Goal: Information Seeking & Learning: Learn about a topic

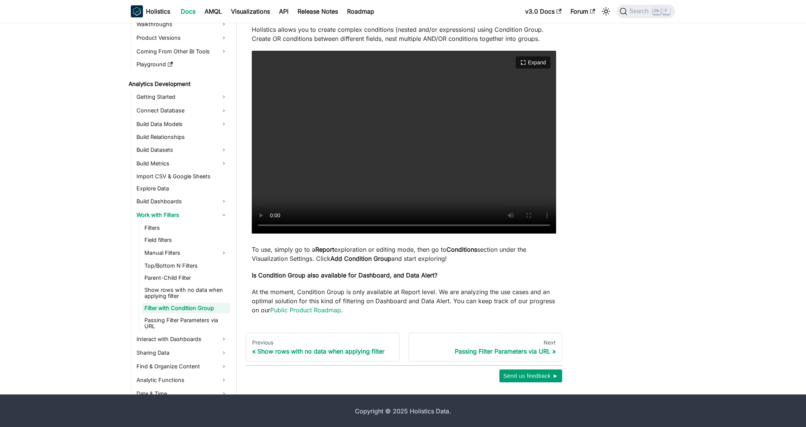
scroll to position [45, 0]
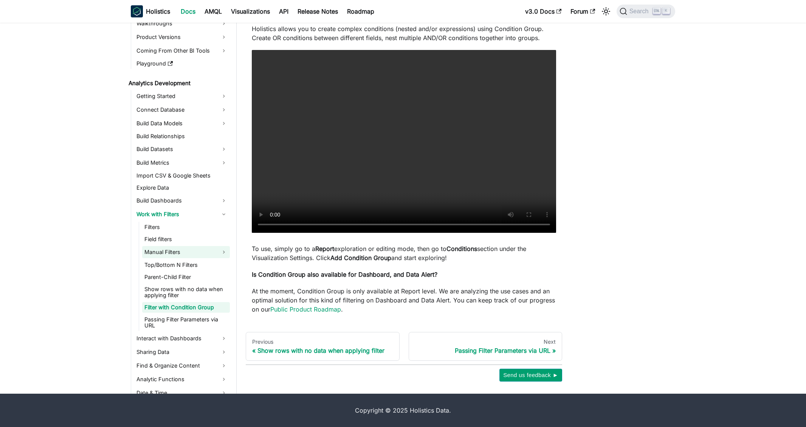
click at [167, 254] on link "Manual Filters" at bounding box center [186, 252] width 88 height 12
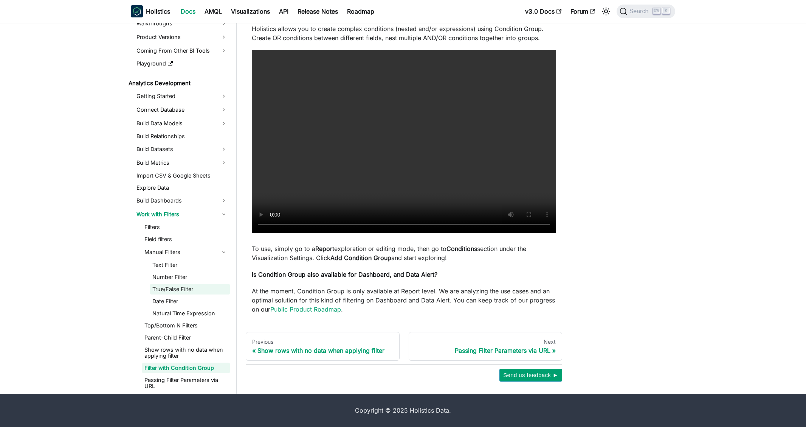
click at [169, 289] on link "True/False Filter" at bounding box center [190, 289] width 80 height 11
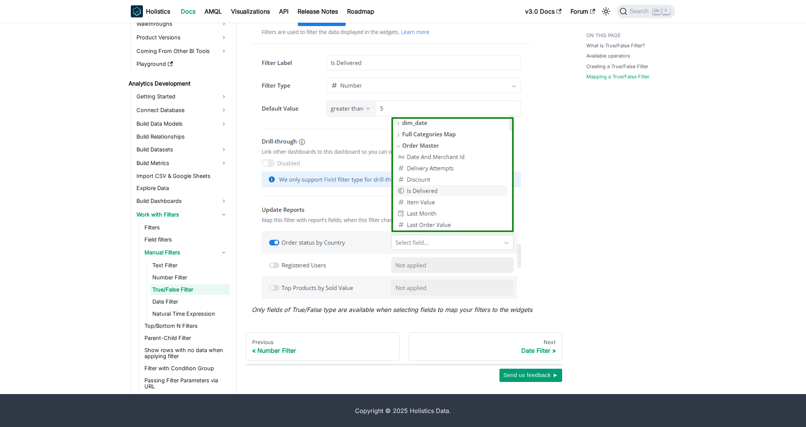
scroll to position [562, 0]
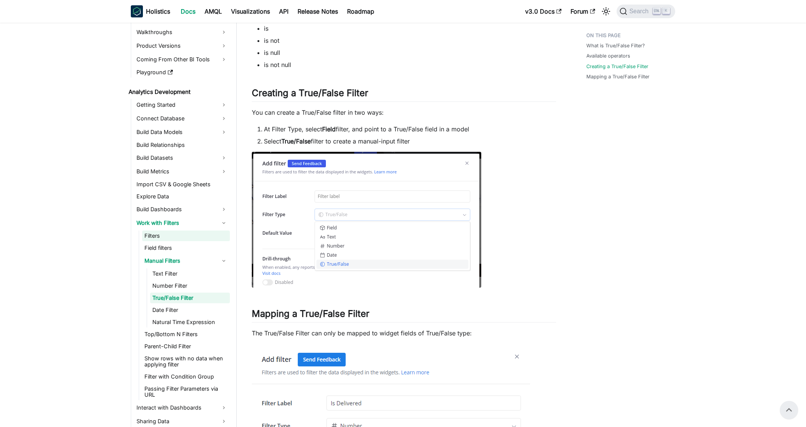
scroll to position [67, 0]
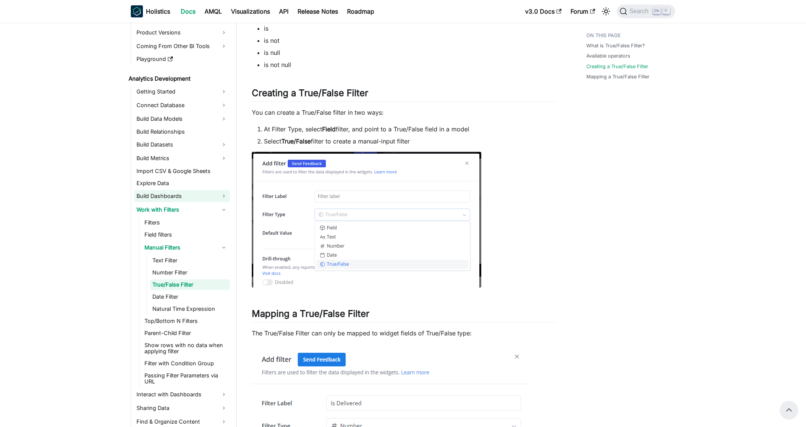
click at [225, 196] on link "Build Dashboards" at bounding box center [182, 196] width 96 height 12
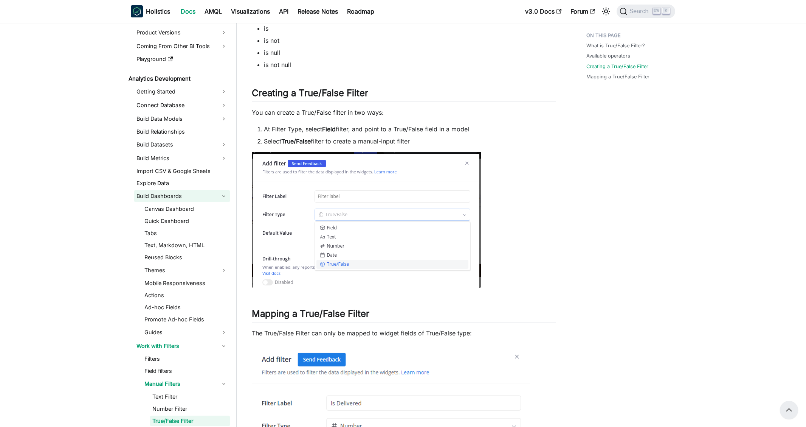
click at [225, 196] on link "Build Dashboards" at bounding box center [182, 196] width 96 height 12
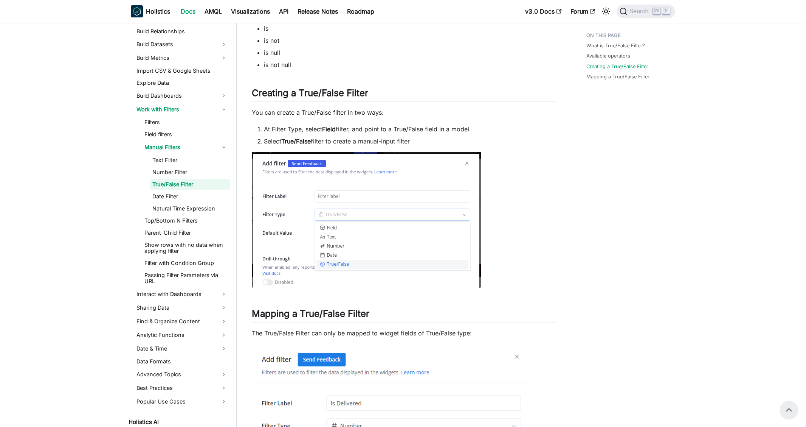
scroll to position [181, 0]
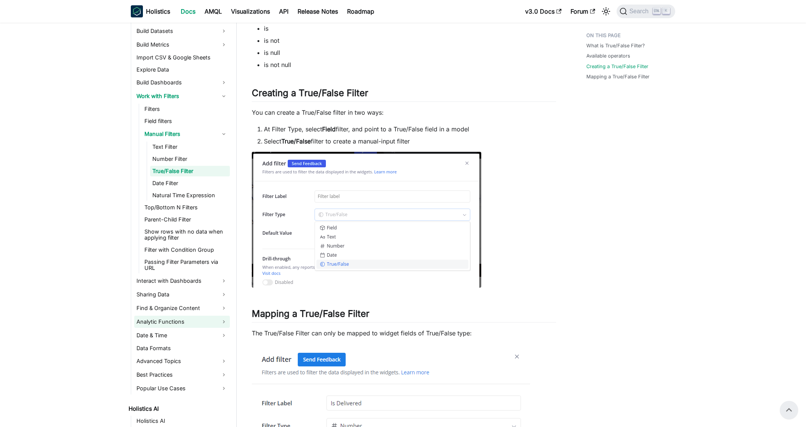
click at [225, 321] on link "Analytic Functions" at bounding box center [182, 321] width 96 height 12
click at [224, 308] on link "Find & Organize Content" at bounding box center [182, 308] width 96 height 12
click at [223, 362] on link "Advanced Topics" at bounding box center [182, 361] width 96 height 12
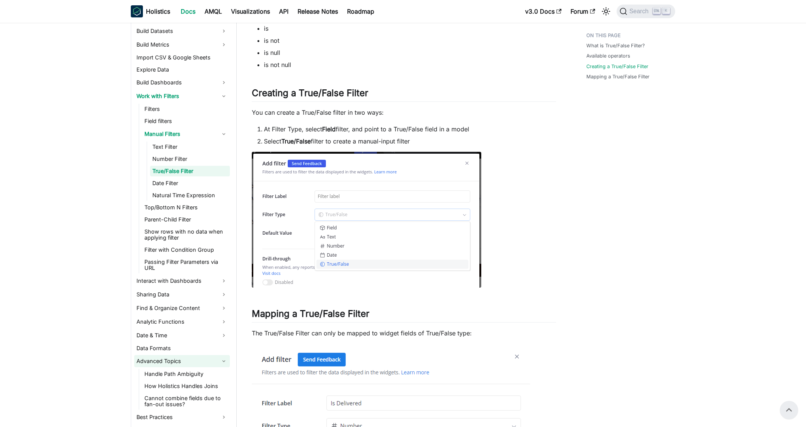
click at [223, 362] on link "Advanced Topics" at bounding box center [182, 361] width 96 height 12
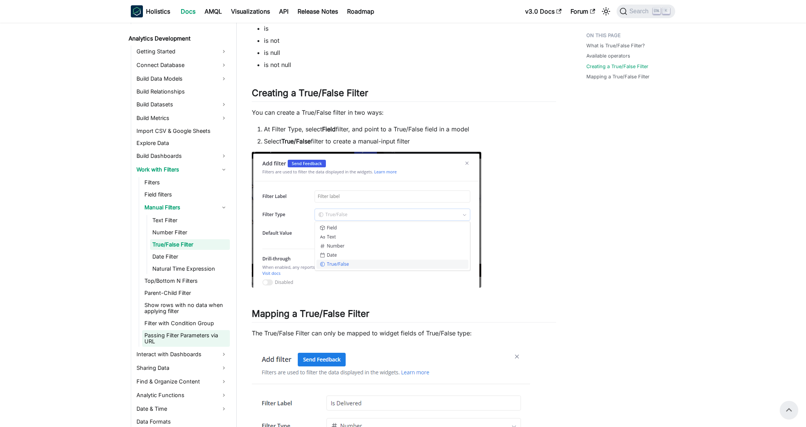
scroll to position [105, 0]
click at [205, 326] on link "Filter with Condition Group" at bounding box center [186, 325] width 88 height 11
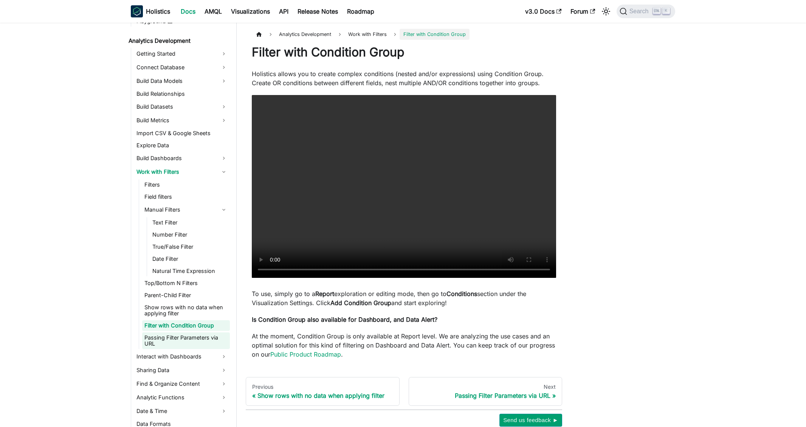
click at [204, 339] on link "Passing Filter Parameters via URL" at bounding box center [186, 340] width 88 height 17
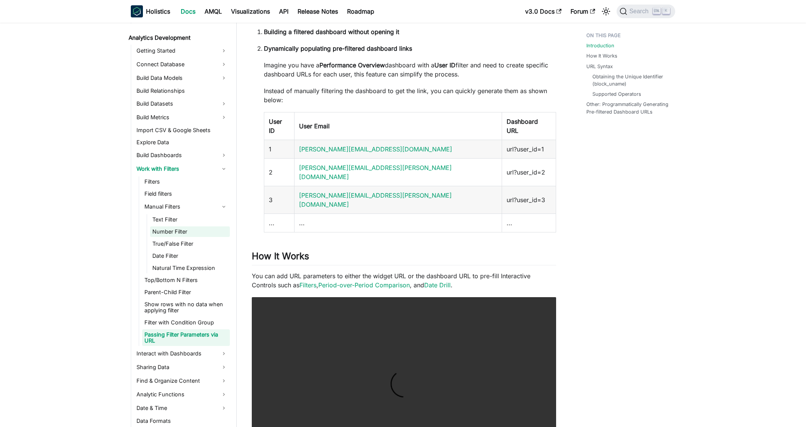
scroll to position [33, 0]
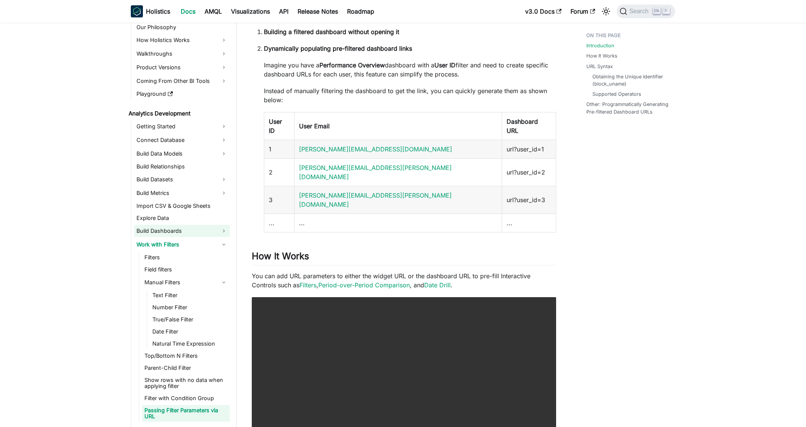
click at [167, 231] on link "Build Dashboards" at bounding box center [182, 231] width 96 height 12
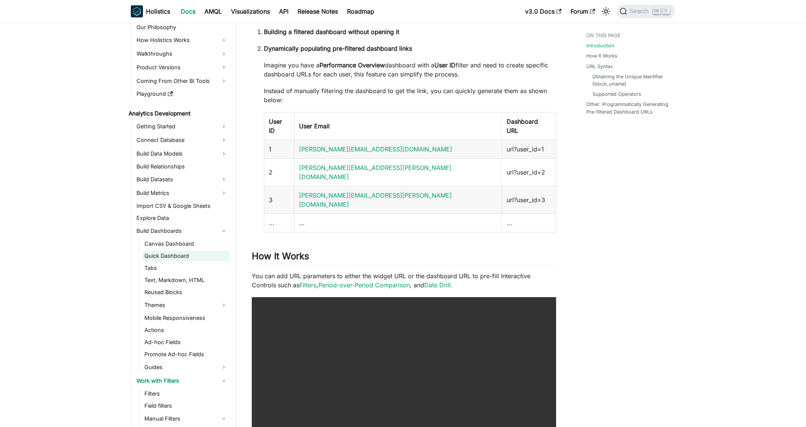
click at [172, 256] on link "Quick Dashboard" at bounding box center [186, 255] width 88 height 11
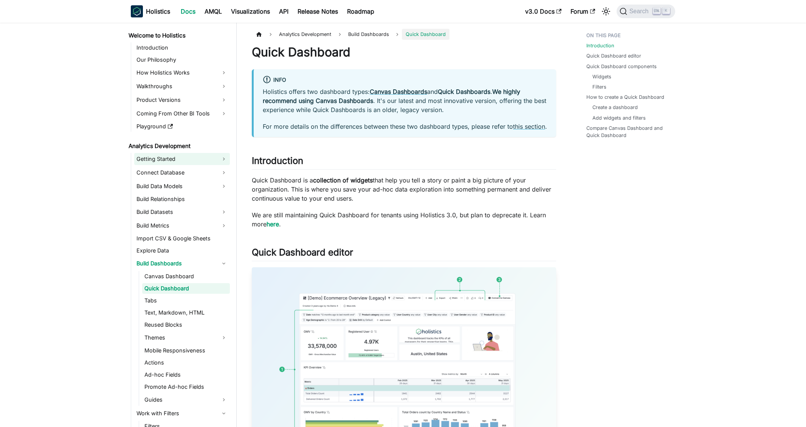
click at [221, 162] on link "Getting Started" at bounding box center [182, 159] width 96 height 12
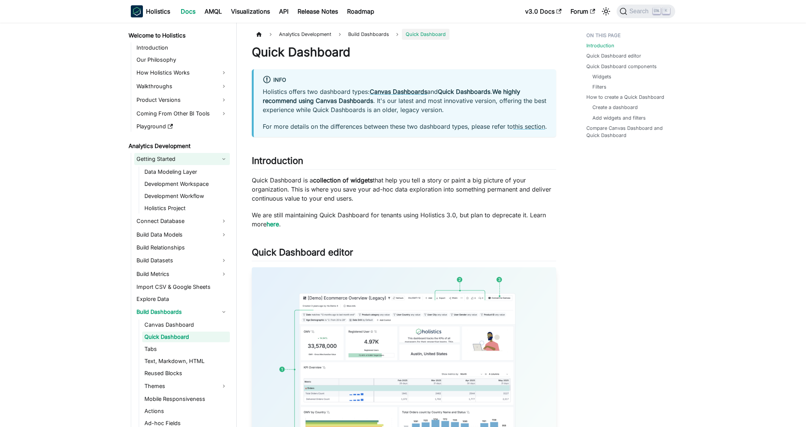
click at [221, 162] on link "Getting Started" at bounding box center [182, 159] width 96 height 12
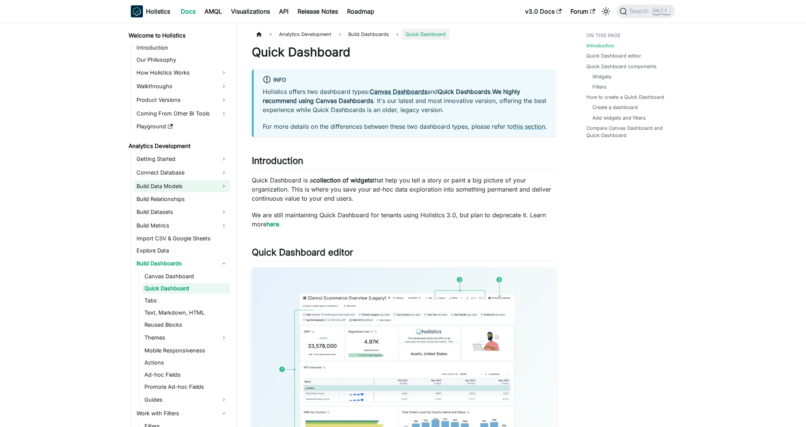
click at [216, 187] on link "Build Data Models" at bounding box center [182, 186] width 96 height 12
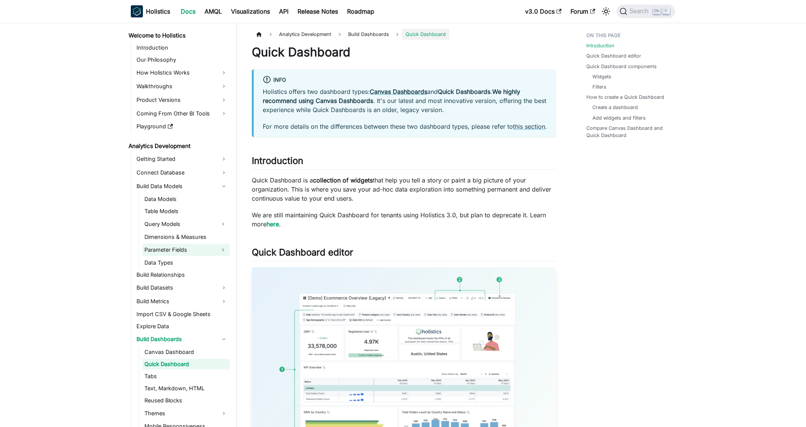
click at [210, 247] on link "Parameter Fields" at bounding box center [179, 250] width 74 height 12
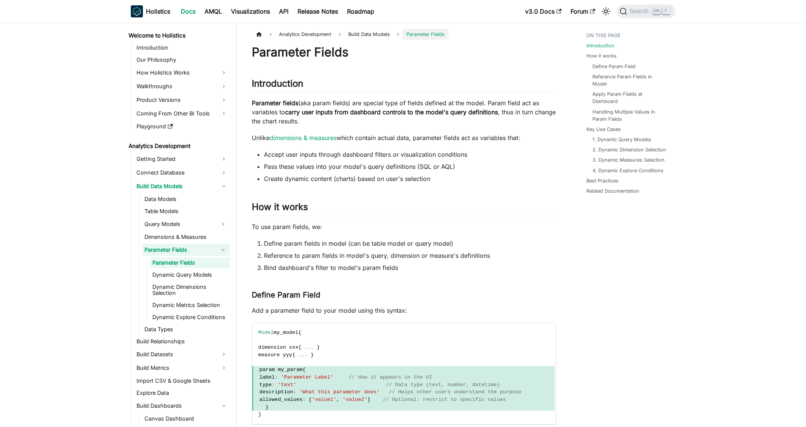
click at [210, 247] on link "Parameter Fields" at bounding box center [179, 250] width 74 height 12
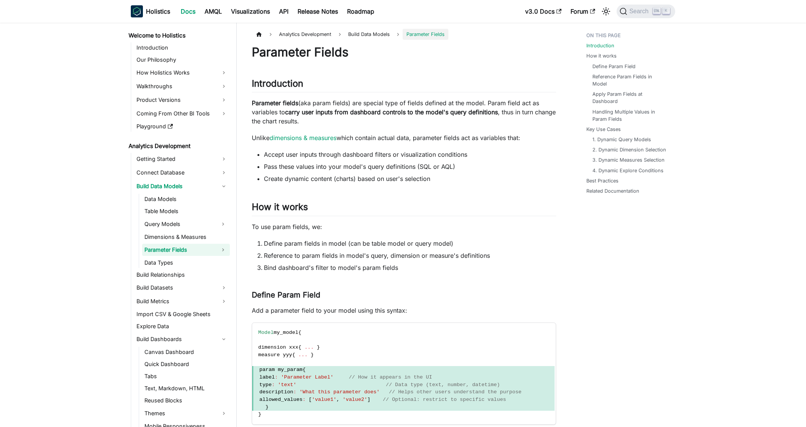
click at [210, 247] on link "Parameter Fields" at bounding box center [179, 250] width 74 height 12
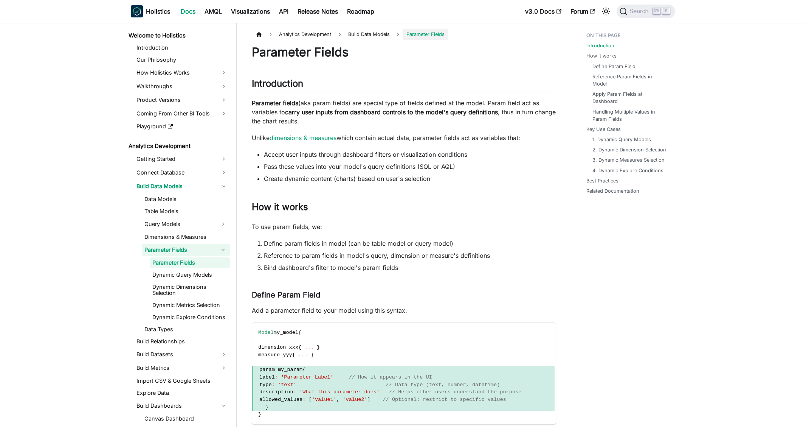
click at [210, 247] on link "Parameter Fields" at bounding box center [179, 250] width 74 height 12
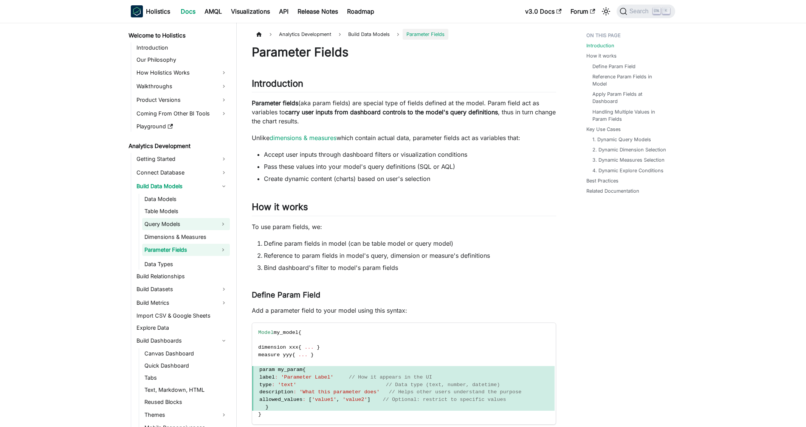
click at [213, 219] on link "Query Models" at bounding box center [179, 224] width 74 height 12
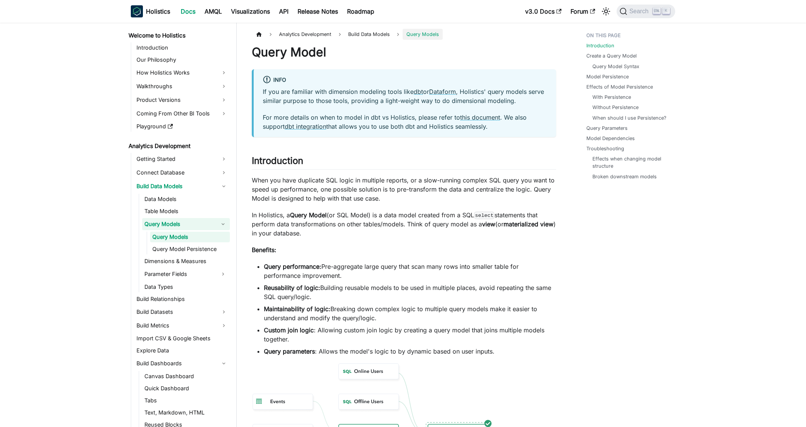
click at [212, 220] on link "Query Models" at bounding box center [179, 224] width 74 height 12
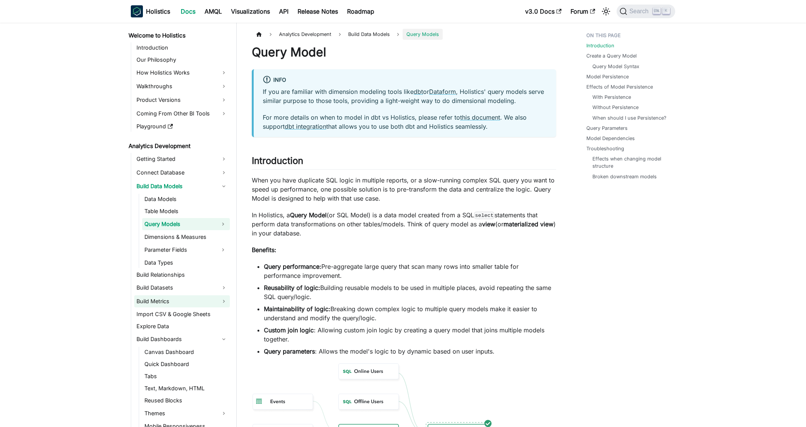
click at [192, 302] on link "Build Metrics" at bounding box center [182, 301] width 96 height 12
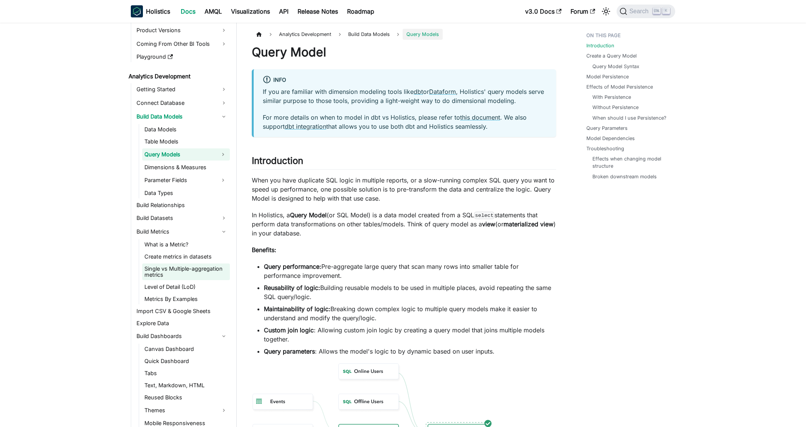
scroll to position [76, 0]
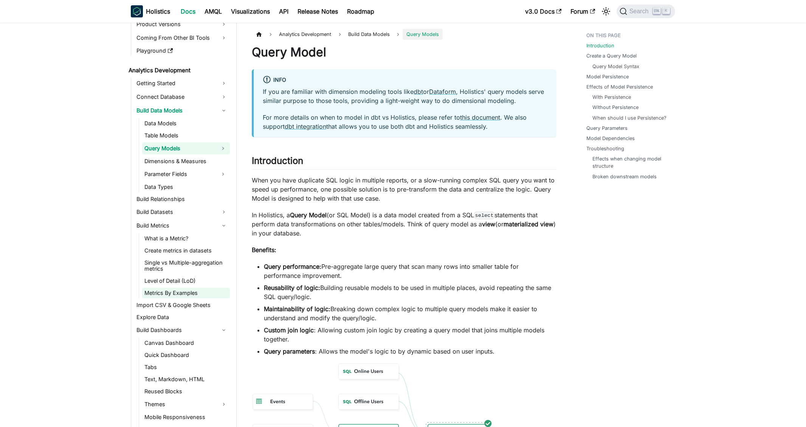
click at [194, 293] on link "Metrics By Examples" at bounding box center [186, 292] width 88 height 11
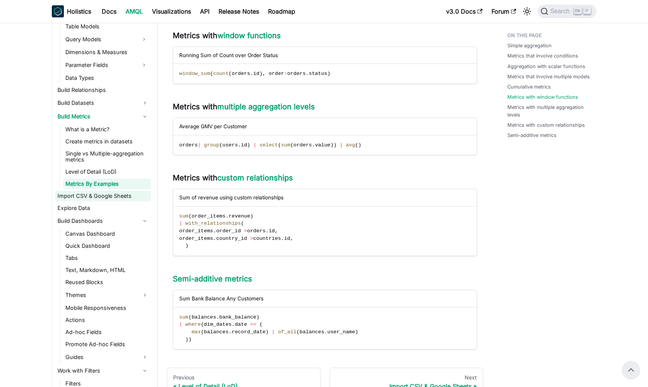
scroll to position [189, 0]
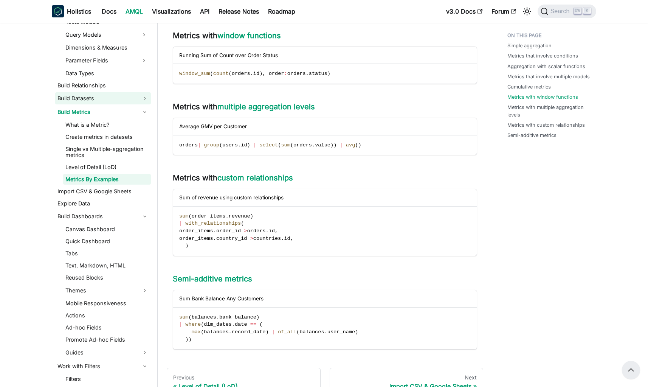
click at [144, 99] on link "Build Datasets" at bounding box center [103, 98] width 96 height 12
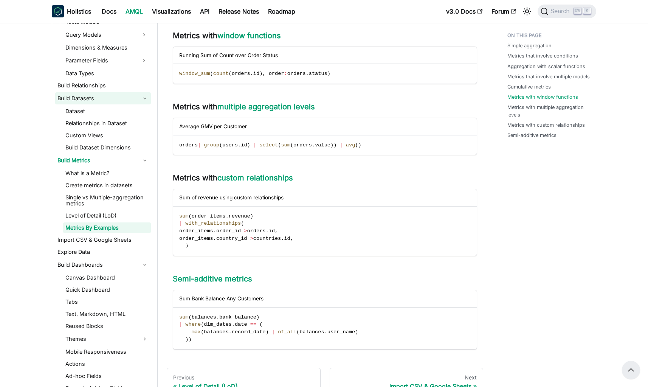
click at [144, 99] on link "Build Datasets" at bounding box center [103, 98] width 96 height 12
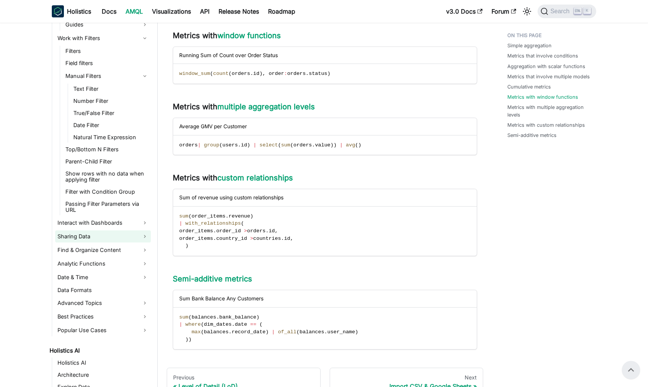
scroll to position [529, 0]
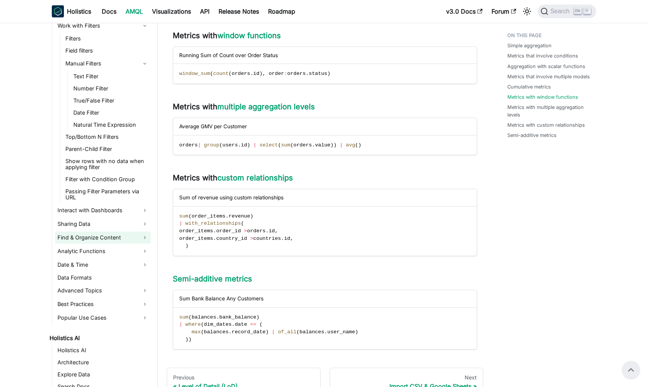
click at [139, 238] on link "Find & Organize Content" at bounding box center [103, 237] width 96 height 12
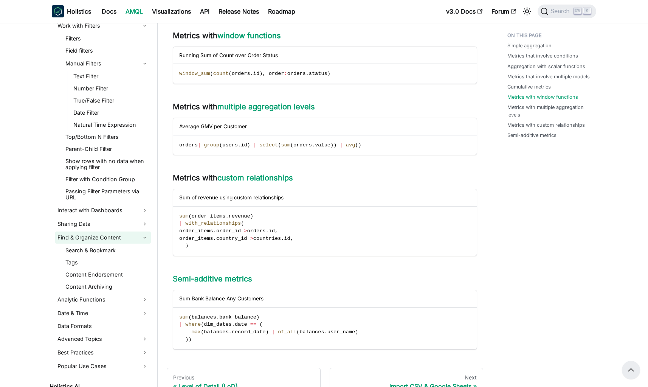
click at [139, 238] on link "Find & Organize Content" at bounding box center [103, 237] width 96 height 12
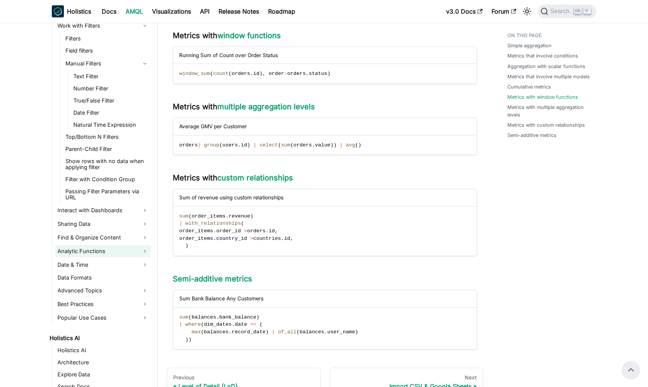
click at [138, 254] on link "Analytic Functions" at bounding box center [103, 251] width 96 height 12
click at [122, 180] on link "Filter with Condition Group" at bounding box center [107, 179] width 88 height 11
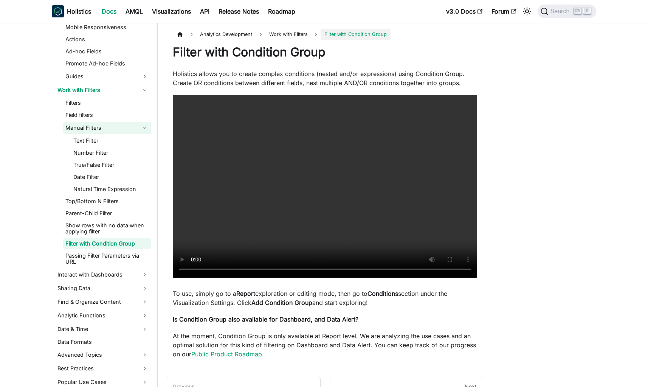
scroll to position [454, 0]
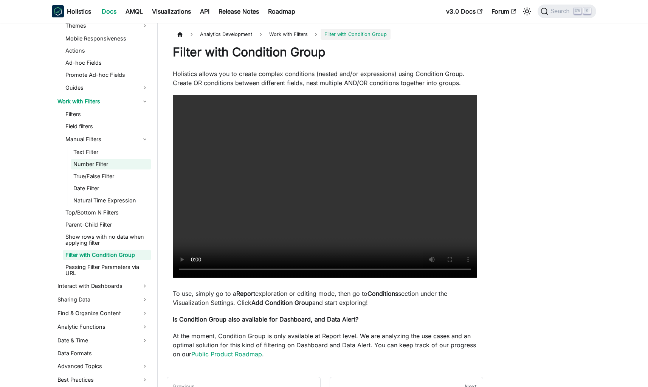
click at [88, 163] on link "Number Filter" at bounding box center [111, 164] width 80 height 11
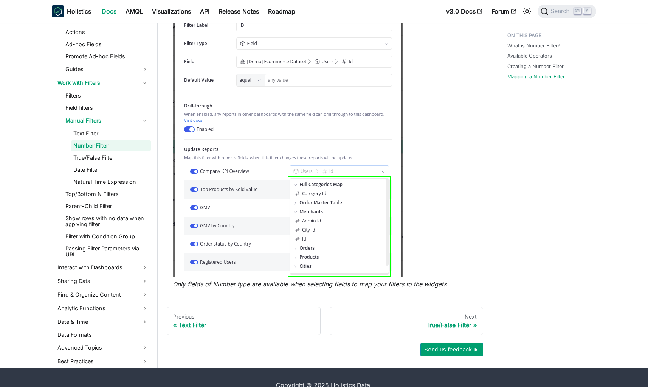
scroll to position [659, 0]
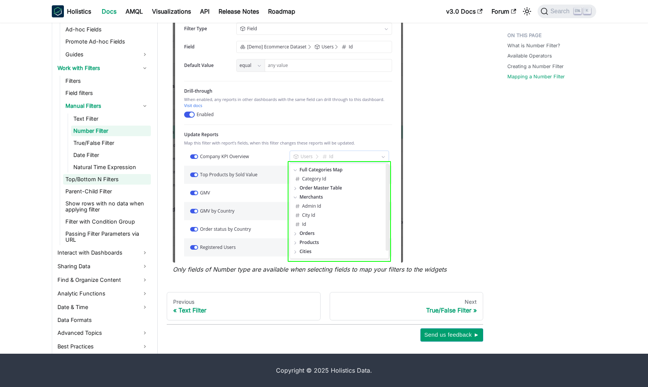
click at [95, 179] on link "Top/Bottom N Filters" at bounding box center [107, 179] width 88 height 11
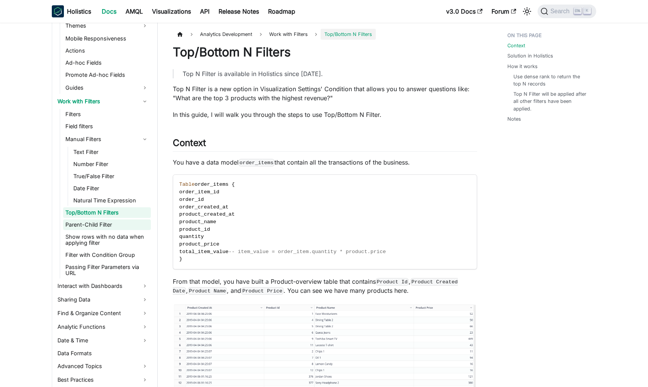
click at [97, 228] on link "Parent-Child Filter" at bounding box center [107, 224] width 88 height 11
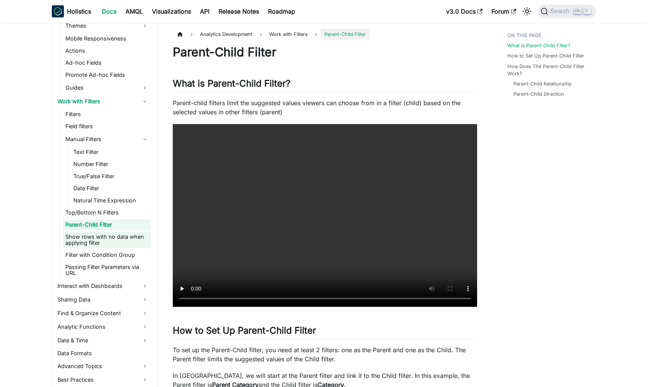
click at [93, 236] on link "Show rows with no data when applying filter" at bounding box center [107, 239] width 88 height 17
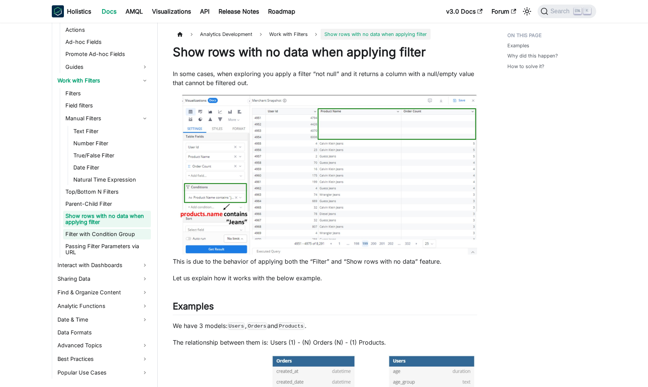
scroll to position [492, 0]
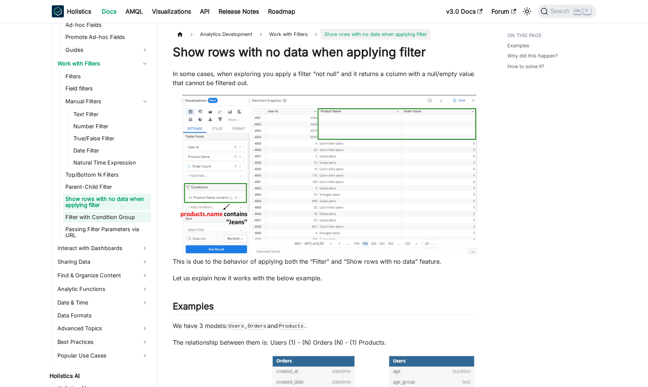
click at [99, 217] on link "Filter with Condition Group" at bounding box center [107, 217] width 88 height 11
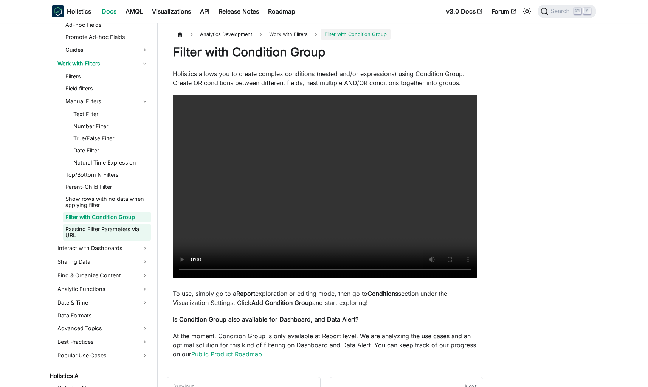
click at [97, 229] on link "Passing Filter Parameters via URL" at bounding box center [107, 232] width 88 height 17
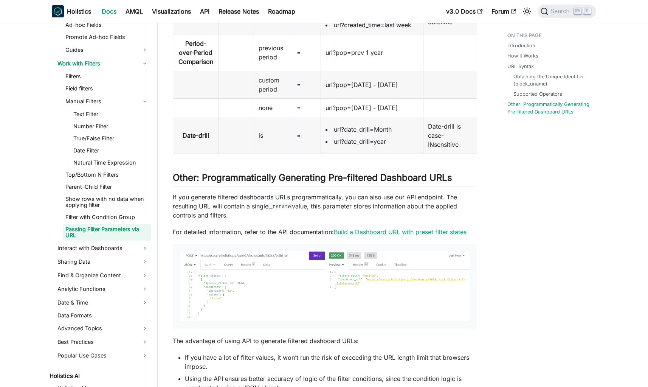
scroll to position [1551, 0]
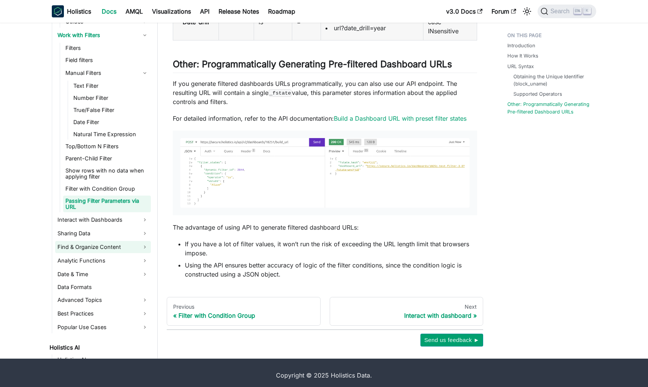
click at [126, 249] on link "Find & Organize Content" at bounding box center [103, 247] width 96 height 12
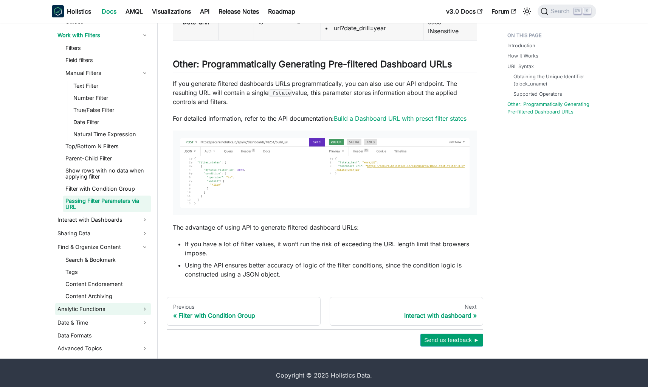
click at [96, 311] on link "Analytic Functions" at bounding box center [103, 309] width 96 height 12
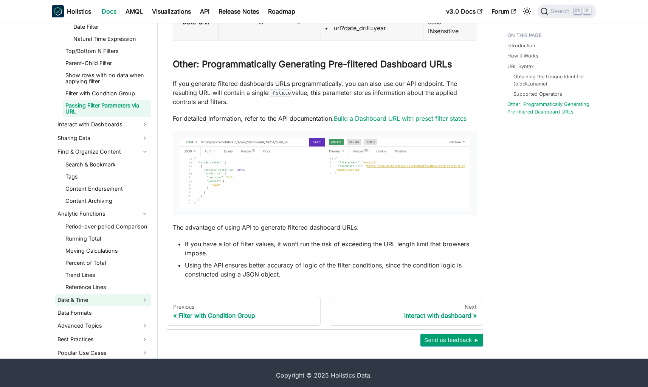
scroll to position [605, 0]
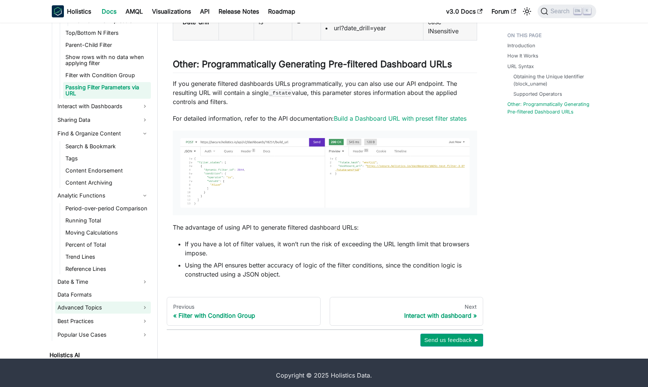
click at [105, 306] on link "Advanced Topics" at bounding box center [103, 307] width 96 height 12
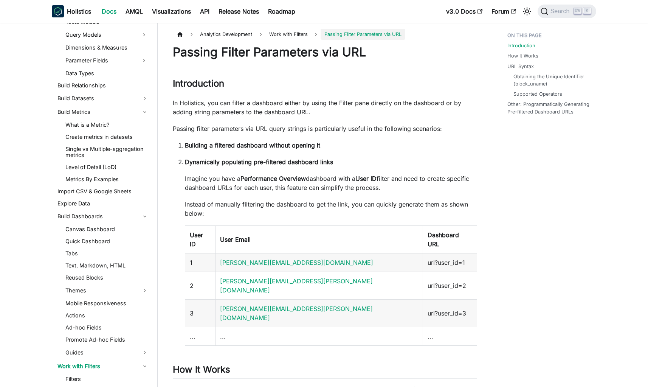
scroll to position [0, 0]
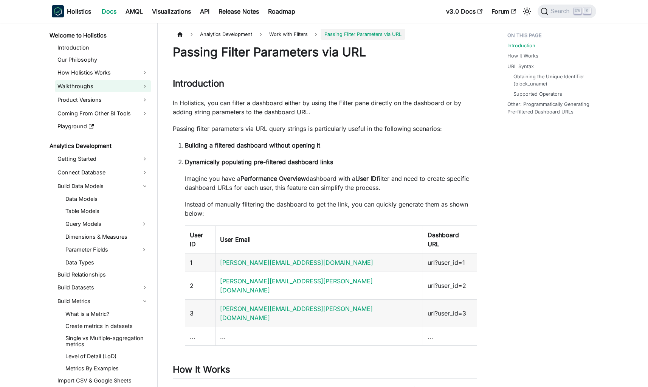
click at [115, 85] on link "Walkthroughs" at bounding box center [103, 86] width 96 height 12
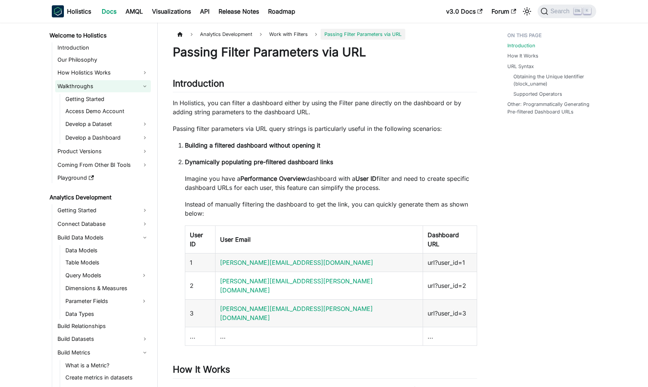
click at [115, 85] on link "Walkthroughs" at bounding box center [103, 86] width 96 height 12
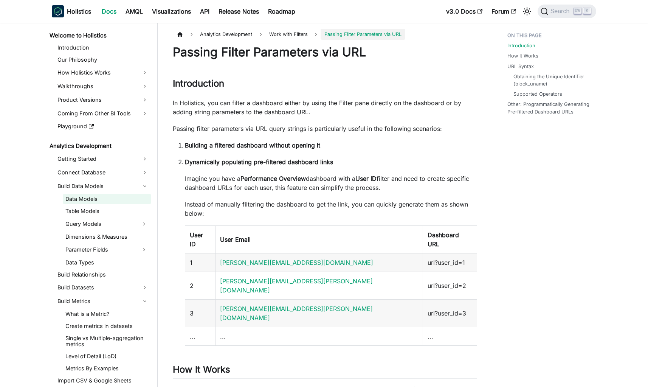
click at [100, 197] on link "Data Models" at bounding box center [107, 199] width 88 height 11
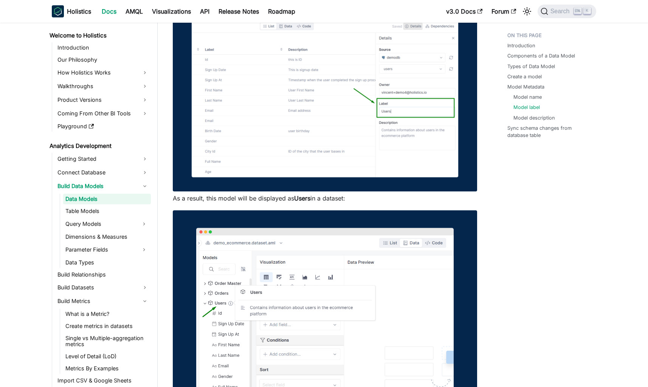
scroll to position [1588, 0]
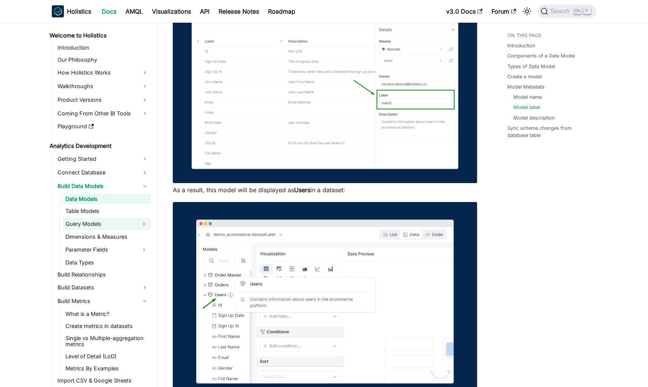
click at [99, 225] on link "Query Models" at bounding box center [100, 224] width 74 height 12
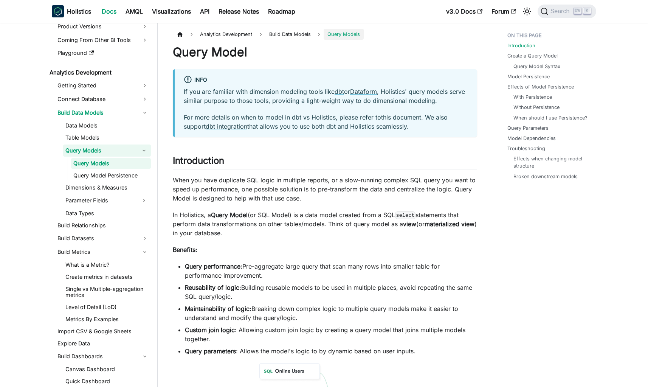
scroll to position [76, 0]
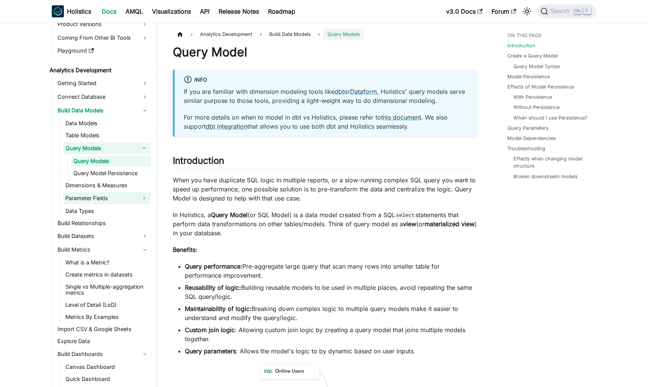
click at [111, 202] on link "Parameter Fields" at bounding box center [100, 198] width 74 height 12
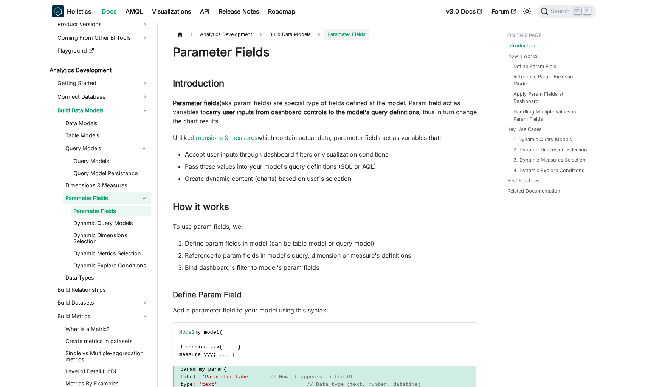
scroll to position [151, 0]
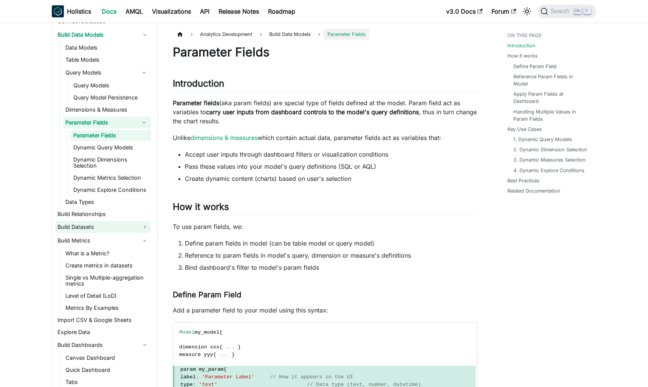
click at [113, 226] on link "Build Datasets" at bounding box center [103, 227] width 96 height 12
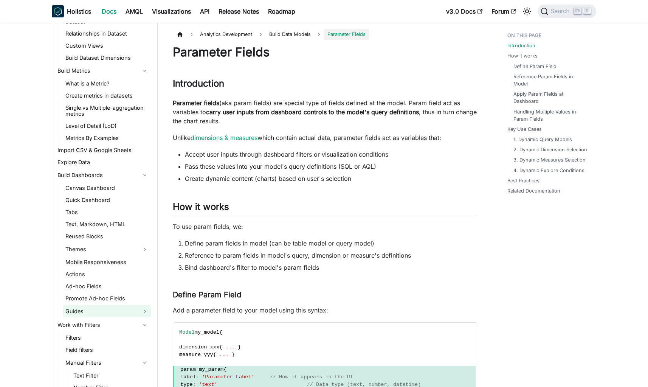
scroll to position [416, 0]
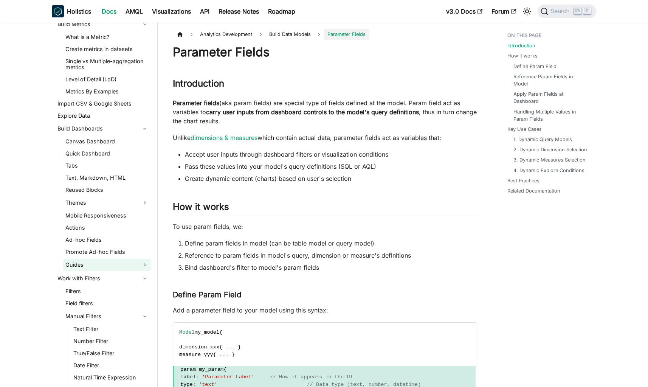
click at [110, 265] on link "Guides" at bounding box center [107, 265] width 88 height 12
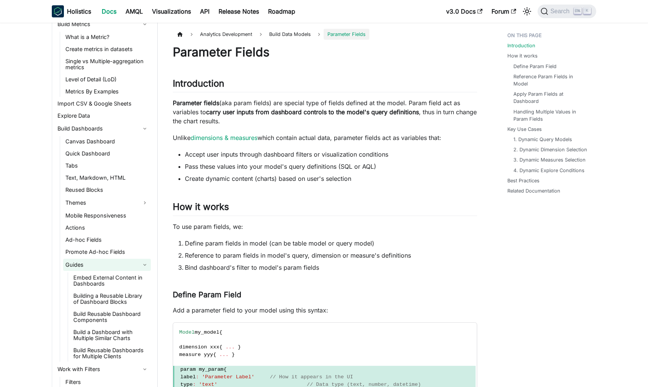
click at [110, 265] on link "Guides" at bounding box center [107, 265] width 88 height 12
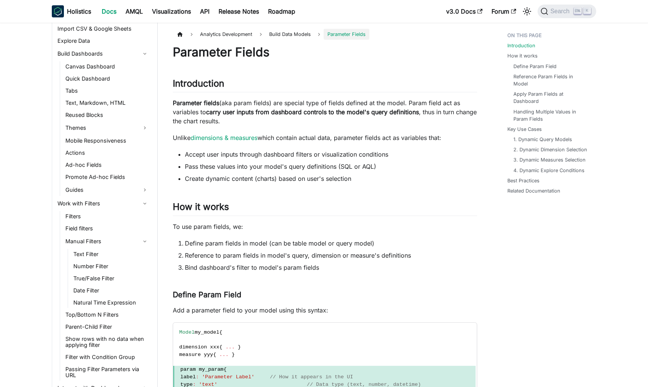
scroll to position [492, 0]
click at [122, 213] on link "Filters" at bounding box center [107, 215] width 88 height 11
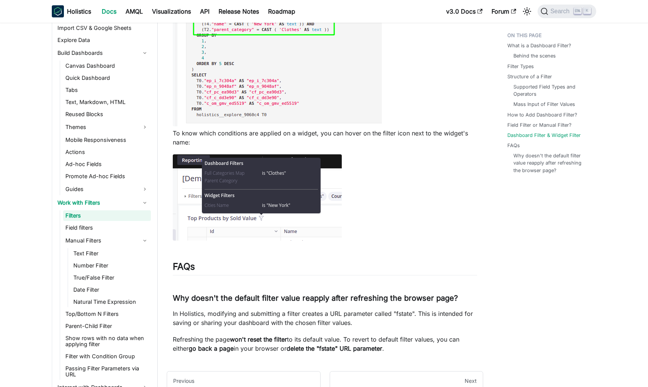
scroll to position [2940, 0]
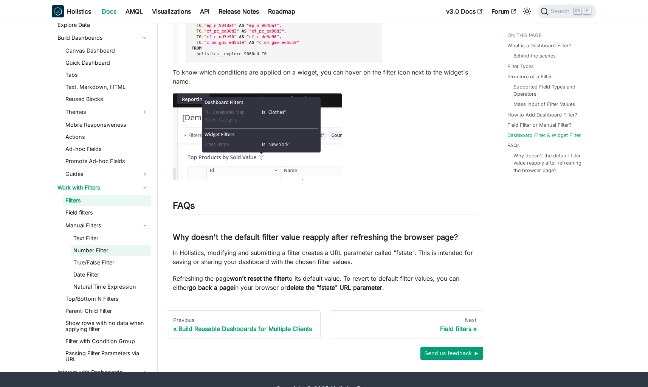
click at [83, 245] on link "Number Filter" at bounding box center [111, 250] width 80 height 11
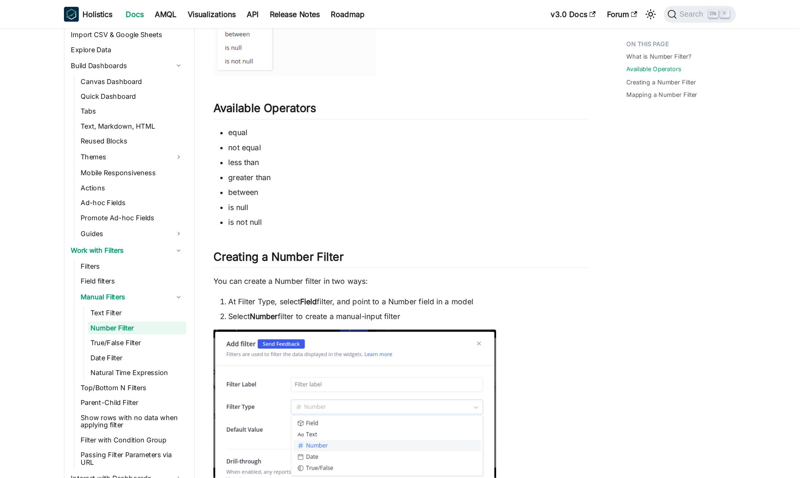
scroll to position [189, 0]
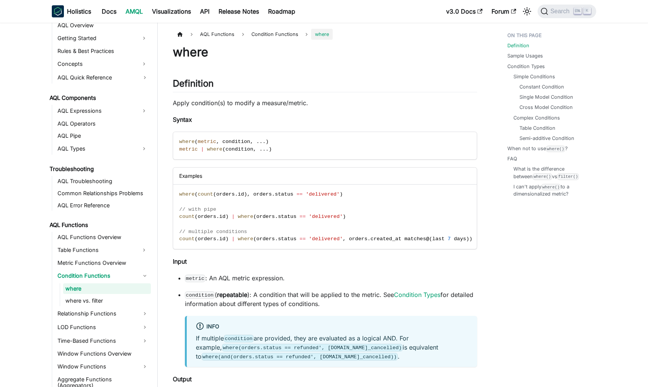
scroll to position [368, 0]
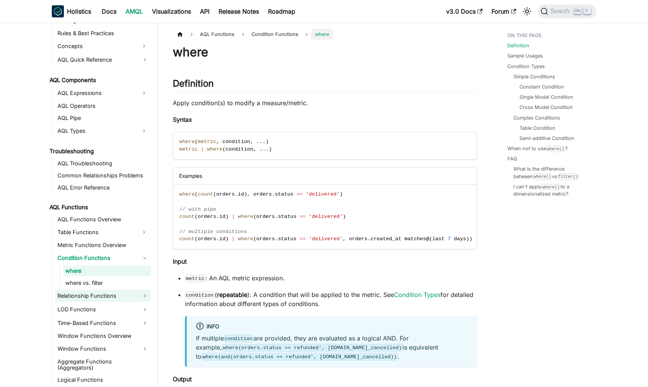
click at [127, 298] on link "Relationship Functions" at bounding box center [103, 296] width 96 height 12
